Goal: Information Seeking & Learning: Learn about a topic

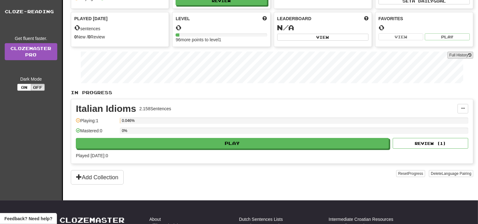
scroll to position [54, 0]
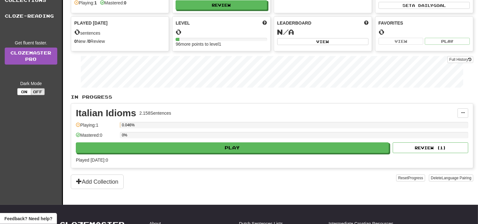
click at [34, 4] on link "Collections" at bounding box center [31, 0] width 62 height 16
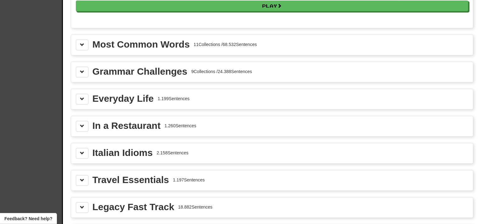
scroll to position [681, 0]
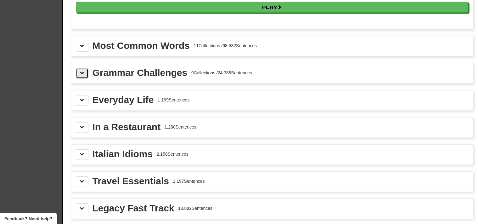
click at [88, 69] on button at bounding box center [82, 73] width 13 height 11
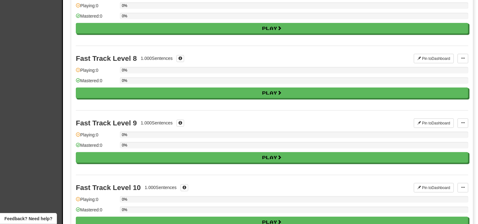
scroll to position [0, 0]
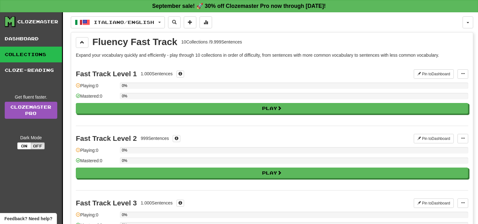
click at [47, 53] on link "Collections" at bounding box center [31, 55] width 62 height 16
click at [86, 27] on button "Italiano / English" at bounding box center [118, 22] width 94 height 12
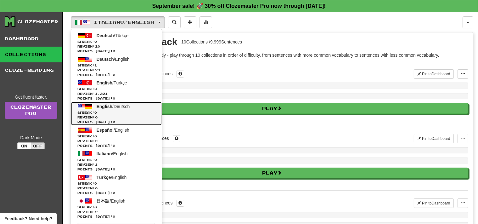
click at [129, 110] on span "Streak: 0" at bounding box center [116, 112] width 78 height 5
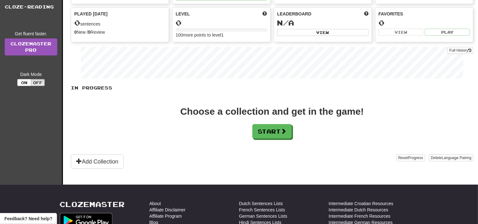
scroll to position [22, 0]
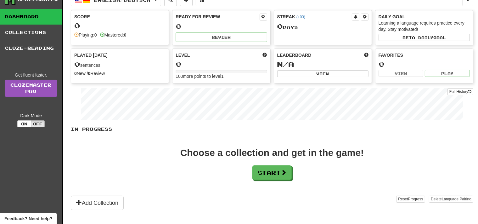
click at [22, 37] on link "Collections" at bounding box center [31, 33] width 62 height 16
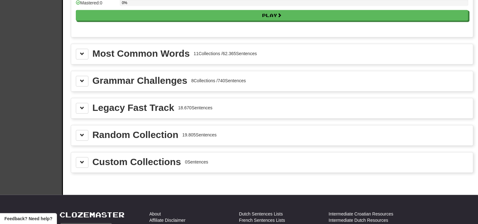
scroll to position [685, 0]
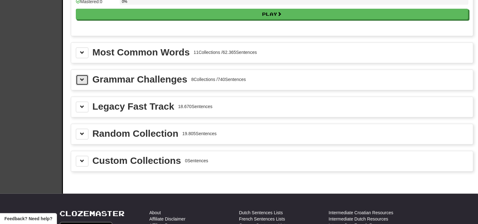
click at [82, 79] on button at bounding box center [82, 79] width 13 height 11
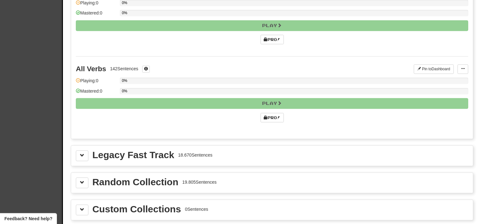
scroll to position [1252, 0]
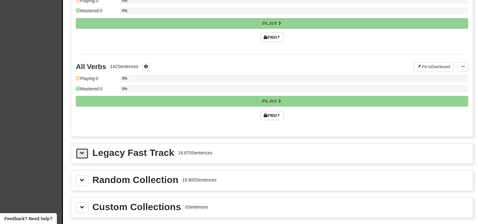
click at [81, 151] on span at bounding box center [82, 153] width 4 height 4
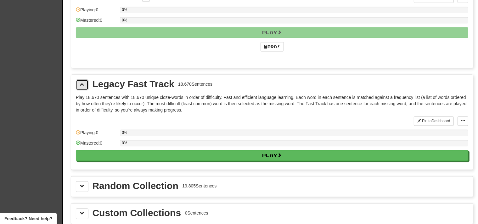
scroll to position [1335, 0]
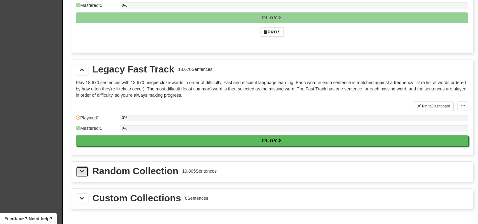
click at [85, 166] on button at bounding box center [82, 171] width 13 height 11
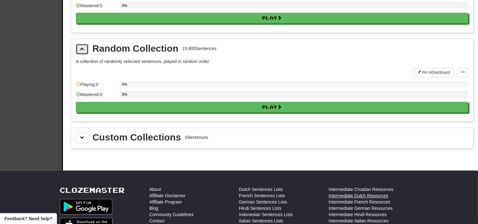
scroll to position [1460, 0]
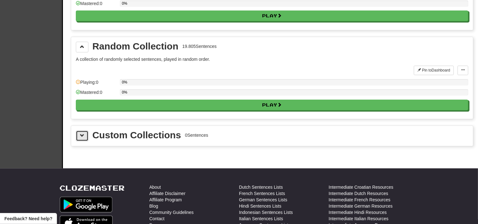
click at [79, 130] on button at bounding box center [82, 135] width 13 height 11
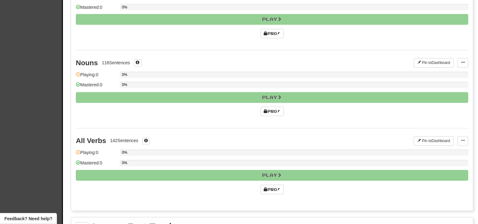
scroll to position [1163, 0]
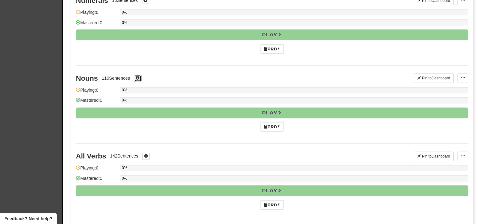
click at [137, 76] on span at bounding box center [138, 78] width 4 height 4
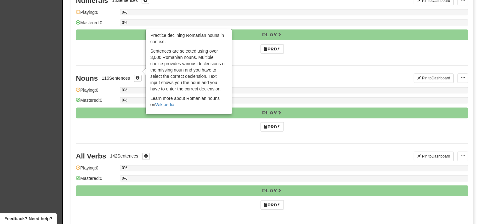
click at [132, 97] on div "0%" at bounding box center [294, 100] width 348 height 6
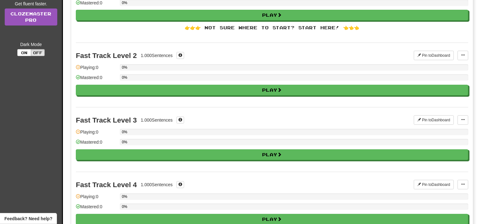
scroll to position [0, 0]
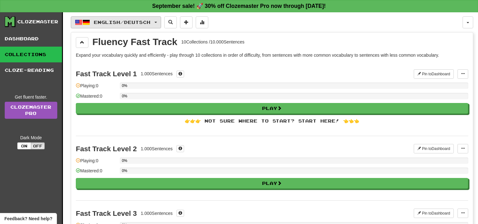
click at [150, 22] on span "English / Deutsch" at bounding box center [122, 22] width 57 height 5
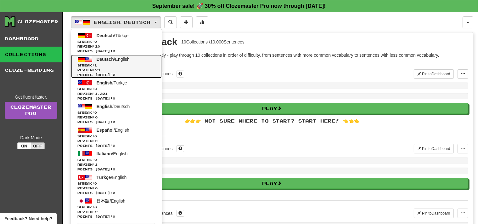
click at [143, 66] on span "Streak: 1" at bounding box center [116, 65] width 78 height 5
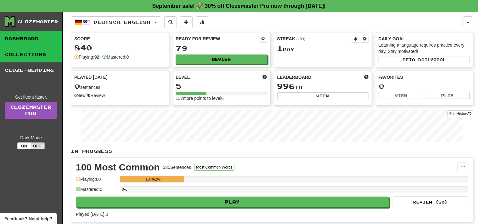
click at [43, 58] on link "Collections" at bounding box center [31, 55] width 62 height 16
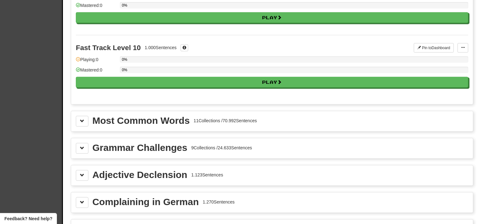
scroll to position [589, 0]
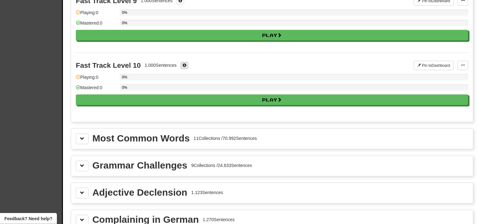
click at [185, 64] on div "Fast Track Level 10 1.000 Sentences" at bounding box center [245, 65] width 338 height 9
click at [185, 63] on span at bounding box center [184, 65] width 4 height 4
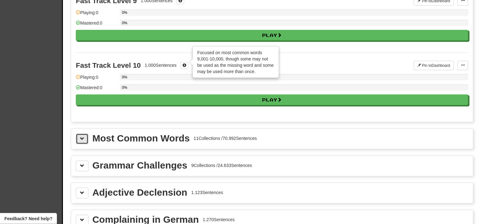
click at [77, 136] on button at bounding box center [82, 138] width 13 height 11
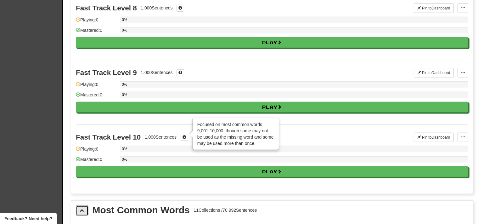
scroll to position [593, 0]
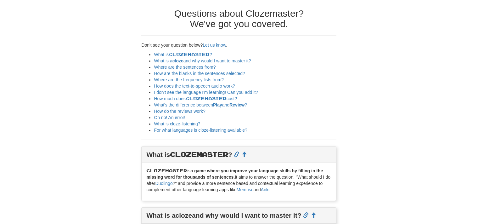
scroll to position [36, 0]
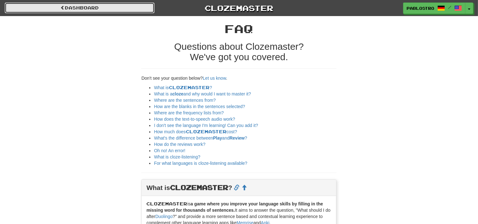
click at [75, 8] on link "Dashboard" at bounding box center [80, 8] width 150 height 11
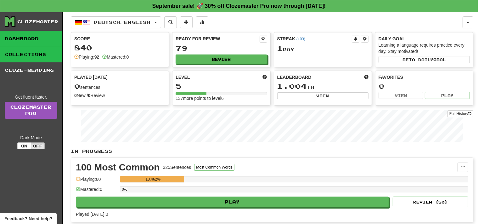
click at [45, 52] on link "Collections" at bounding box center [31, 55] width 62 height 16
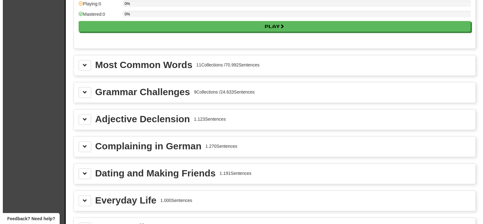
scroll to position [680, 0]
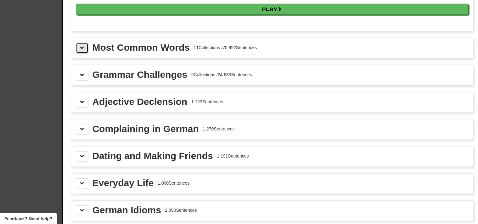
drag, startPoint x: 84, startPoint y: 44, endPoint x: 86, endPoint y: 47, distance: 3.4
click at [83, 46] on span at bounding box center [82, 48] width 4 height 4
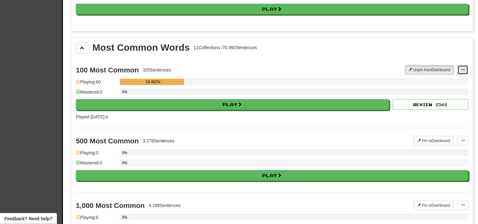
click at [462, 65] on button at bounding box center [462, 69] width 11 height 9
click at [450, 79] on span "Manage Sentences" at bounding box center [442, 81] width 38 height 5
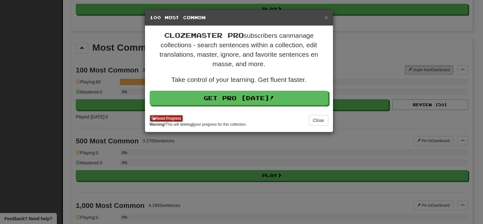
click at [171, 118] on button "Reset Progress" at bounding box center [167, 118] width 34 height 7
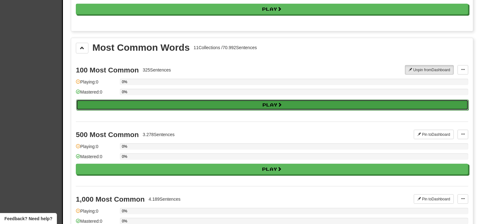
click at [281, 102] on span at bounding box center [280, 104] width 4 height 4
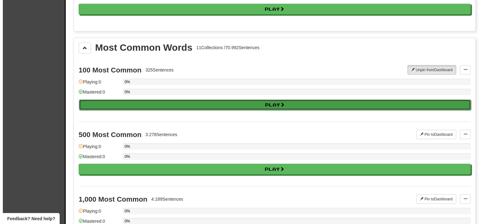
select select "**"
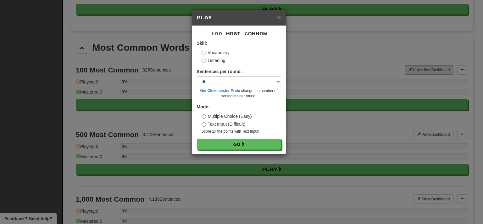
click at [223, 60] on label "Listening" at bounding box center [214, 60] width 24 height 6
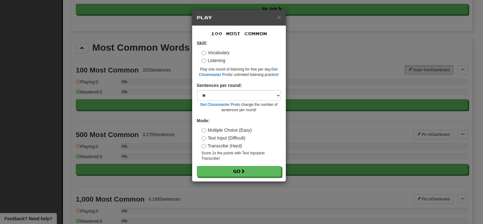
click at [220, 54] on label "Vocabulary" at bounding box center [216, 52] width 28 height 6
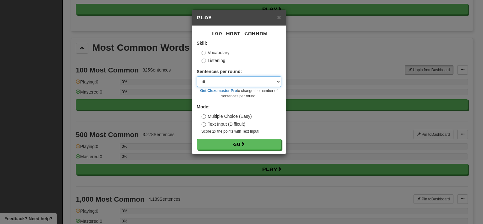
click at [197, 76] on select "* ** ** ** ** ** *** ********" at bounding box center [239, 81] width 84 height 11
click at [220, 82] on select "* ** ** ** ** ** *** ********" at bounding box center [239, 81] width 84 height 11
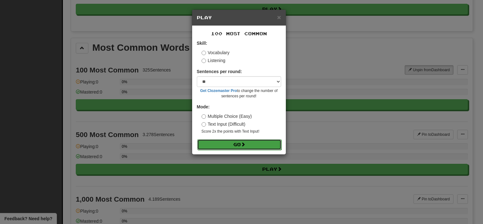
click at [235, 143] on button "Go" at bounding box center [239, 144] width 84 height 11
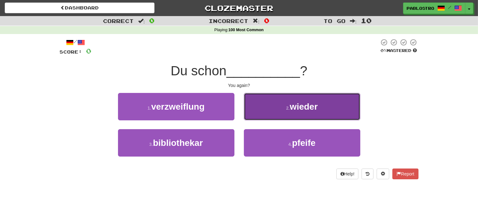
click at [279, 115] on button "2 . wieder" at bounding box center [302, 106] width 116 height 27
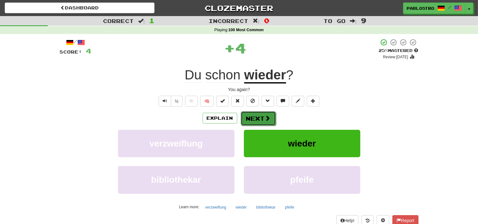
click at [259, 119] on button "Next" at bounding box center [258, 118] width 35 height 14
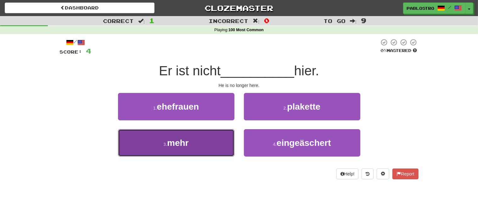
click at [227, 140] on button "3 . mehr" at bounding box center [176, 142] width 116 height 27
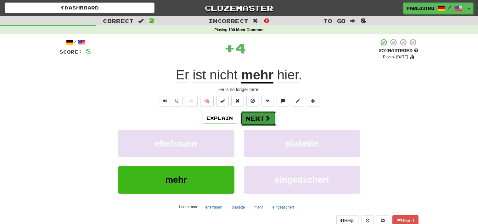
click at [269, 120] on span at bounding box center [268, 118] width 6 height 6
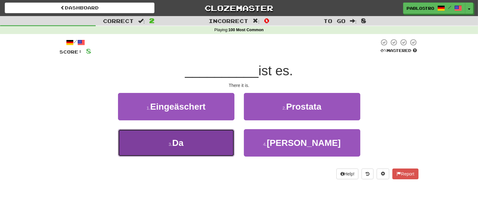
click at [221, 141] on button "3 . Da" at bounding box center [176, 142] width 116 height 27
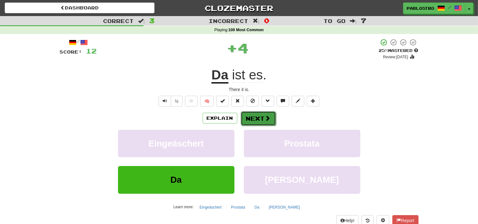
click at [251, 121] on button "Next" at bounding box center [258, 118] width 35 height 14
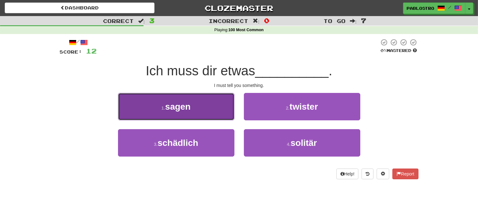
click at [225, 113] on button "1 . sagen" at bounding box center [176, 106] width 116 height 27
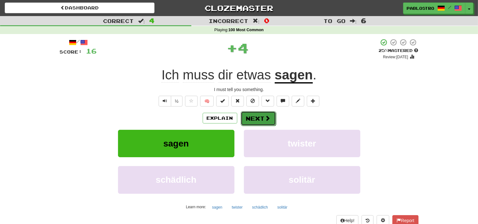
click at [265, 120] on span at bounding box center [268, 118] width 6 height 6
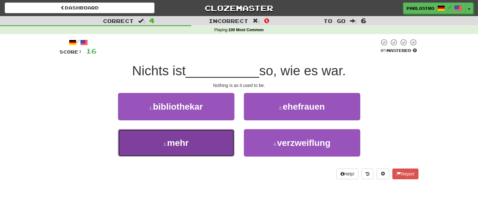
click at [218, 139] on button "3 . mehr" at bounding box center [176, 142] width 116 height 27
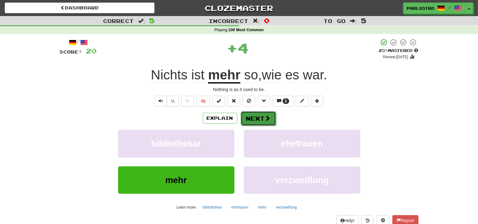
click at [261, 113] on button "Next" at bounding box center [258, 118] width 35 height 14
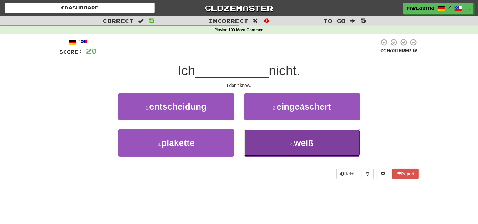
click at [258, 148] on button "4 . weiß" at bounding box center [302, 142] width 116 height 27
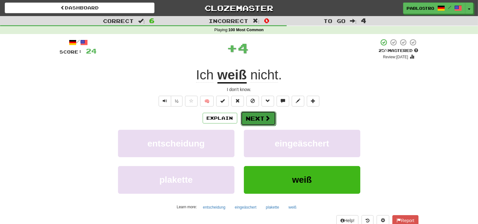
click at [257, 121] on button "Next" at bounding box center [258, 118] width 35 height 14
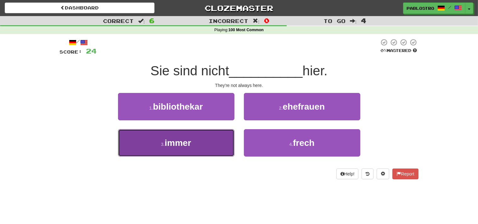
click at [229, 150] on button "3 . immer" at bounding box center [176, 142] width 116 height 27
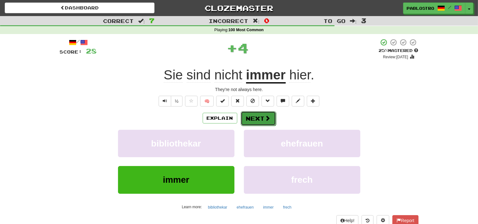
click at [260, 122] on button "Next" at bounding box center [258, 118] width 35 height 14
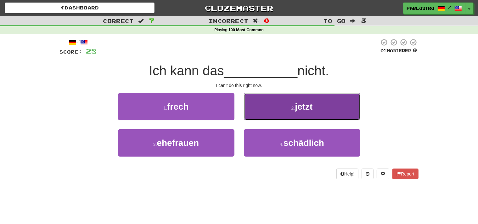
click at [265, 118] on button "2 . jetzt" at bounding box center [302, 106] width 116 height 27
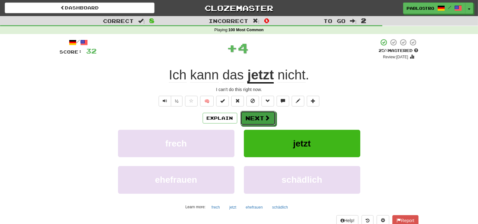
click at [265, 118] on span at bounding box center [268, 118] width 6 height 6
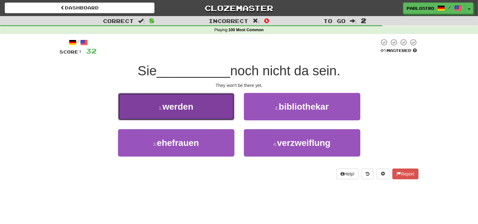
click at [216, 104] on button "1 . werden" at bounding box center [176, 106] width 116 height 27
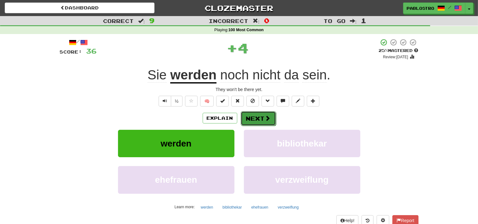
click at [254, 123] on button "Next" at bounding box center [258, 118] width 35 height 14
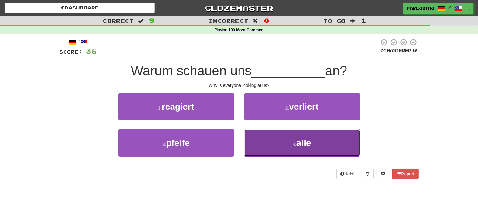
click at [260, 140] on button "4 . alle" at bounding box center [302, 142] width 116 height 27
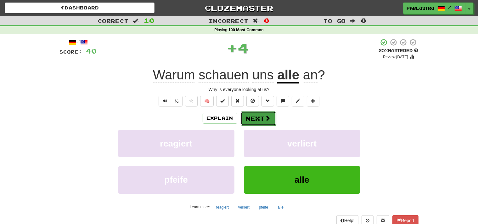
click at [251, 120] on button "Next" at bounding box center [258, 118] width 35 height 14
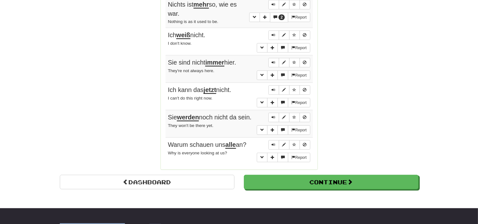
scroll to position [507, 0]
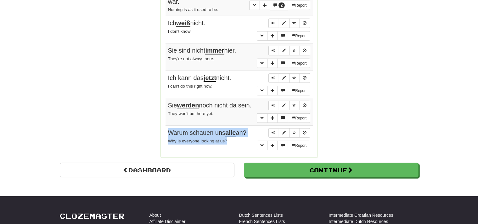
drag, startPoint x: 169, startPoint y: 64, endPoint x: 232, endPoint y: 139, distance: 98.2
click at [232, 139] on tbody "Report Du schon wieder ? You again? Report Er ist nicht mehr hier. He is no lon…" at bounding box center [238, 14] width 147 height 277
copy td "Warum schauen uns alle an? Why is everyone looking at us?"
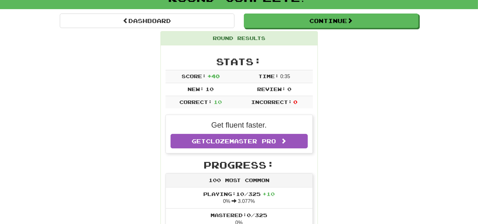
scroll to position [45, 0]
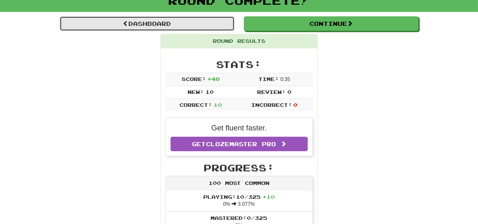
click at [208, 25] on link "Dashboard" at bounding box center [147, 23] width 175 height 14
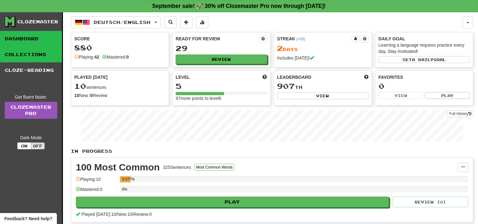
click at [50, 60] on link "Collections" at bounding box center [31, 55] width 62 height 16
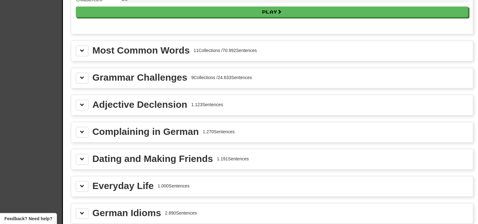
scroll to position [678, 0]
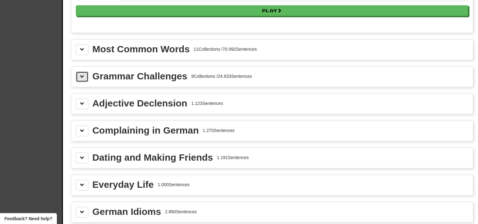
click at [84, 75] on span at bounding box center [82, 76] width 4 height 4
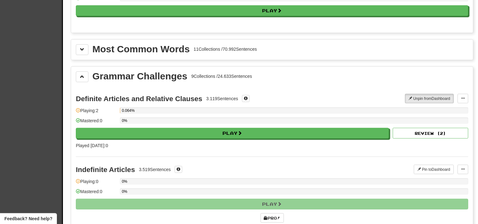
click at [76, 108] on span at bounding box center [78, 110] width 4 height 4
click at [80, 117] on div "Mastered: 0" at bounding box center [96, 122] width 41 height 10
click at [79, 104] on div "Definite Articles and Relative Clauses 3.119 Sentences Unpin from Dashboard Unp…" at bounding box center [272, 121] width 392 height 70
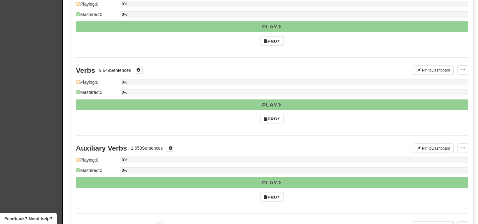
scroll to position [931, 0]
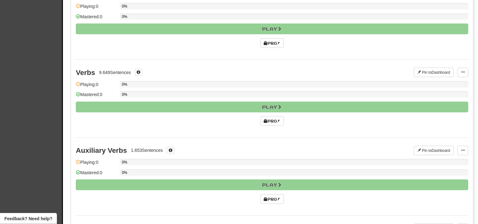
drag, startPoint x: 483, startPoint y: 99, endPoint x: 473, endPoint y: 129, distance: 31.7
click at [473, 127] on div "Grammar Challenges 9 Collections / 24.633 Sentences Definite Articles and Relat…" at bounding box center [272, 173] width 402 height 718
drag, startPoint x: 473, startPoint y: 129, endPoint x: 473, endPoint y: 134, distance: 5.3
click at [473, 134] on div "Grammar Challenges 9 Collections / 24.633 Sentences Definite Articles and Relat…" at bounding box center [272, 173] width 402 height 718
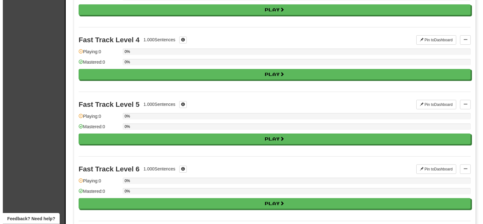
scroll to position [0, 0]
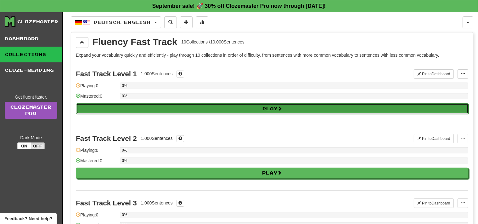
click at [198, 108] on button "Play" at bounding box center [272, 108] width 392 height 11
select select "**"
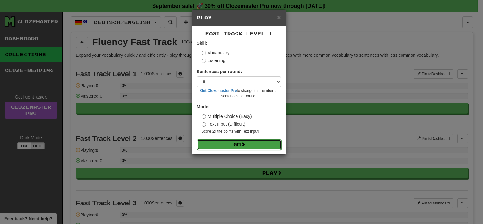
click at [244, 142] on span at bounding box center [243, 144] width 4 height 4
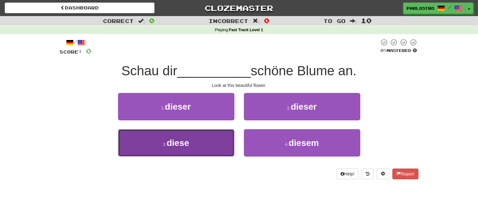
click at [230, 142] on button "3 . diese" at bounding box center [176, 142] width 116 height 27
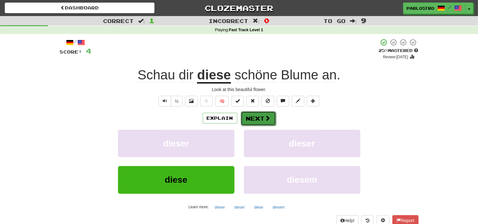
click at [248, 120] on button "Next" at bounding box center [258, 118] width 35 height 14
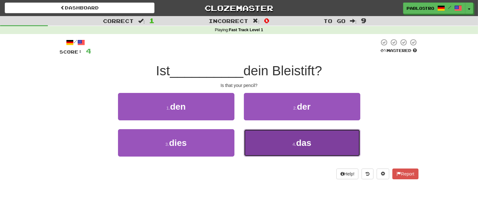
click at [261, 144] on button "4 . das" at bounding box center [302, 142] width 116 height 27
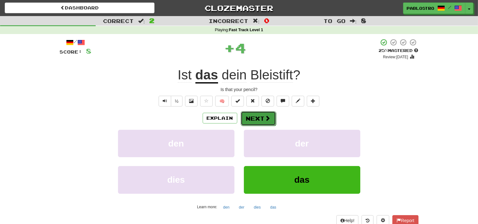
click at [253, 121] on button "Next" at bounding box center [258, 118] width 35 height 14
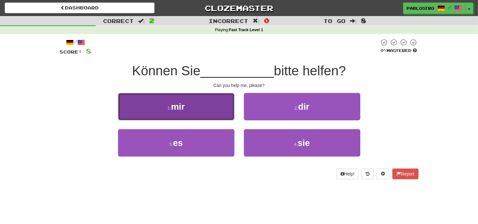
click at [230, 120] on button "1 . mir" at bounding box center [176, 106] width 116 height 27
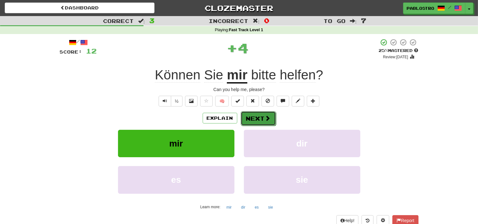
click at [248, 123] on button "Next" at bounding box center [258, 118] width 35 height 14
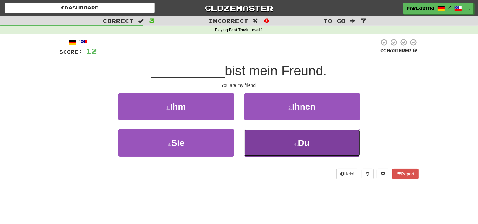
click at [248, 142] on button "4 . Du" at bounding box center [302, 142] width 116 height 27
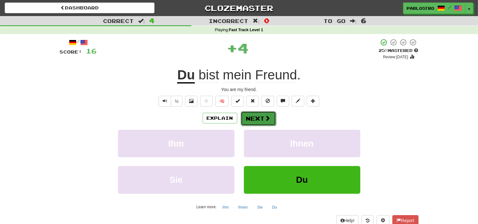
click at [253, 120] on button "Next" at bounding box center [258, 118] width 35 height 14
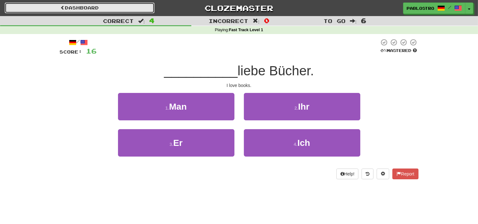
click at [135, 8] on link "Dashboard" at bounding box center [80, 8] width 150 height 11
